Goal: Transaction & Acquisition: Subscribe to service/newsletter

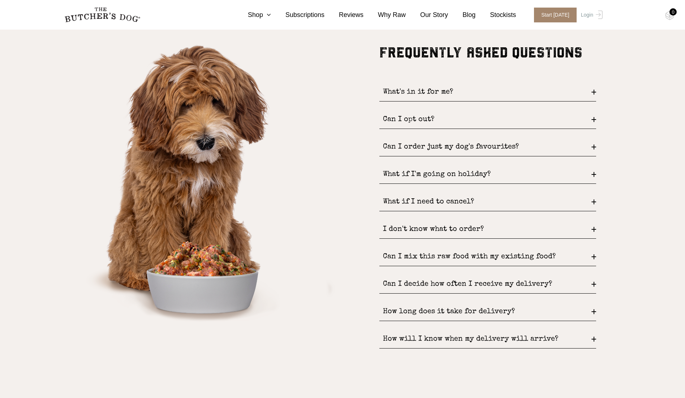
scroll to position [967, 0]
click at [455, 91] on div "What's in it for me?" at bounding box center [487, 92] width 217 height 18
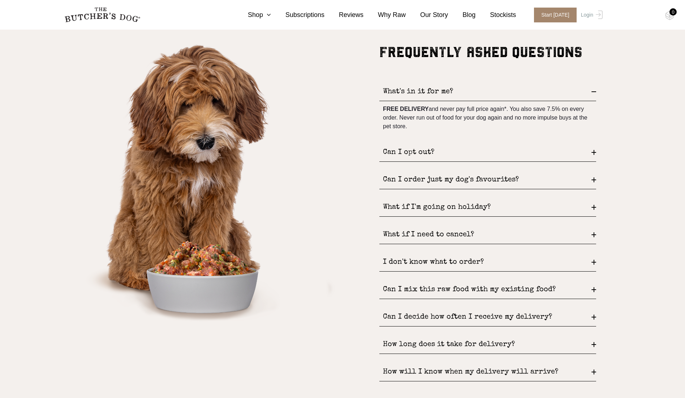
click at [428, 176] on div "Can I order just my dog's favourites?" at bounding box center [487, 180] width 217 height 18
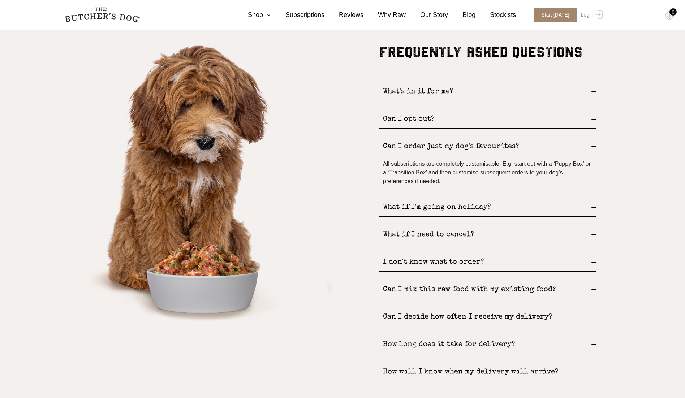
click at [433, 203] on div "What if I'm going on holiday?" at bounding box center [487, 207] width 217 height 18
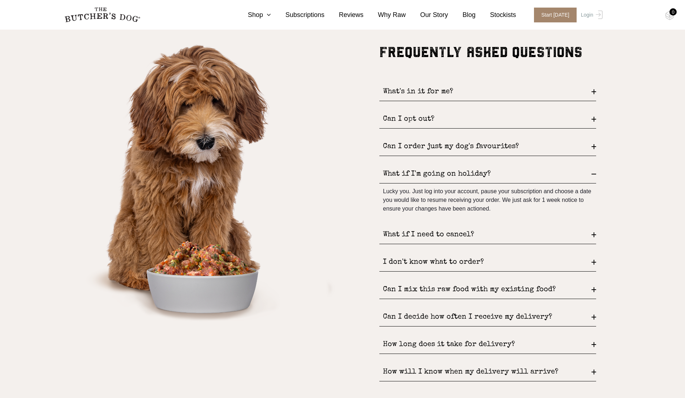
click at [433, 228] on div "What if I need to cancel?" at bounding box center [487, 235] width 217 height 18
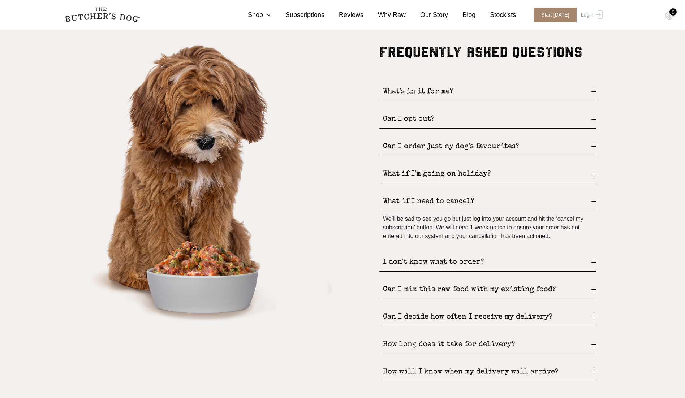
click at [434, 255] on div "I don't know what to order?" at bounding box center [487, 262] width 217 height 18
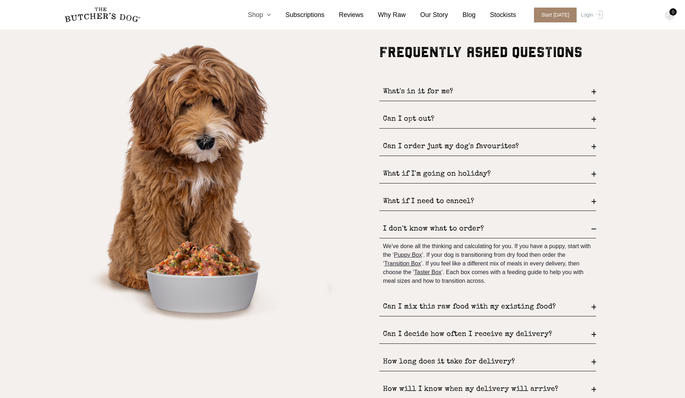
click at [267, 16] on link "Shop" at bounding box center [252, 15] width 38 height 10
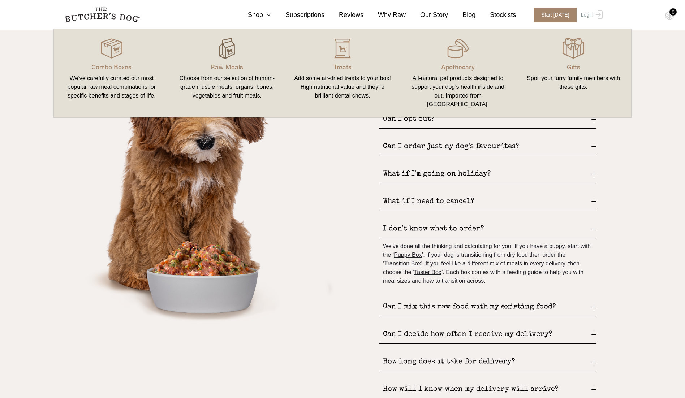
click at [234, 53] on img at bounding box center [227, 49] width 22 height 22
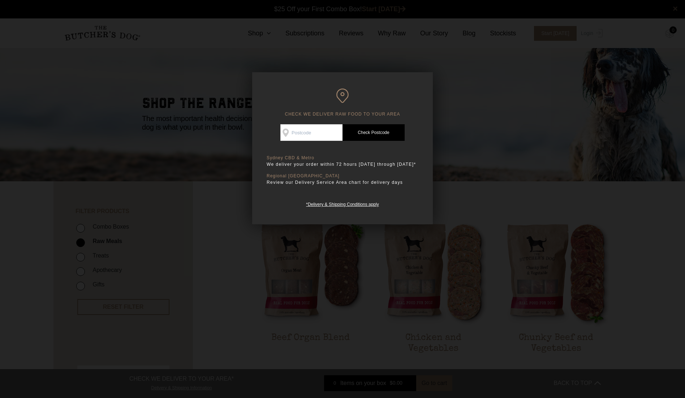
click at [307, 131] on input "Check Availability At" at bounding box center [311, 132] width 62 height 17
click at [307, 131] on input "926" at bounding box center [311, 132] width 62 height 17
type input "3926"
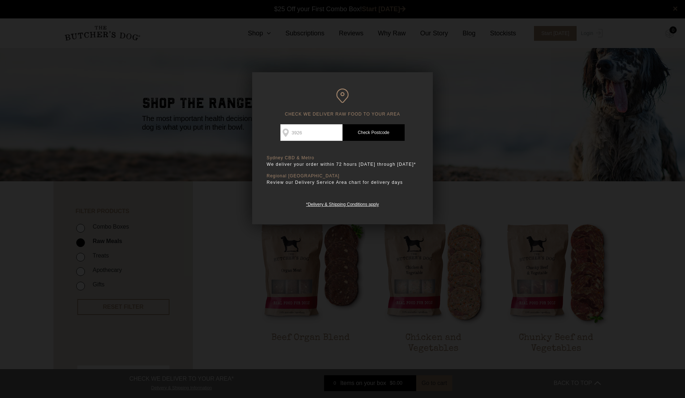
click at [381, 130] on link "Check Postcode" at bounding box center [373, 132] width 62 height 17
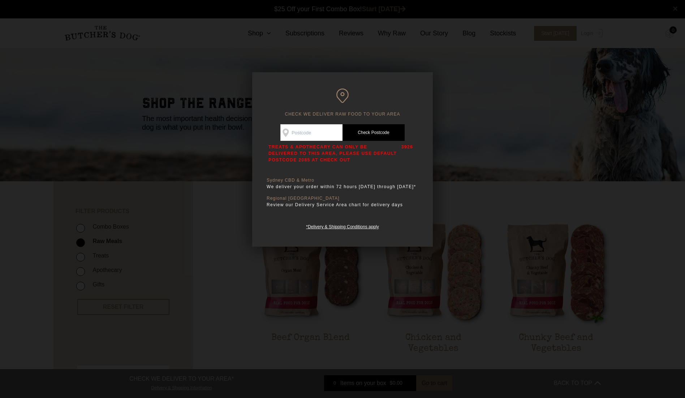
click at [436, 52] on div at bounding box center [342, 199] width 685 height 398
